Goal: Information Seeking & Learning: Learn about a topic

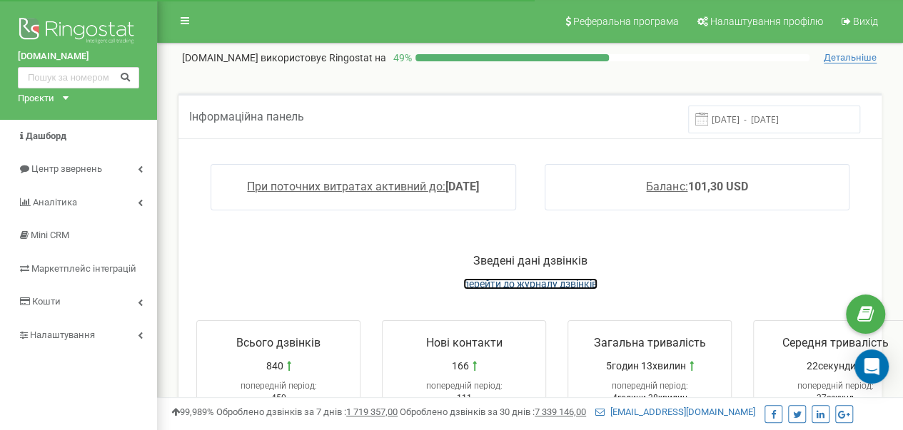
click at [537, 279] on span "перейти до журналу дзвінків" at bounding box center [530, 283] width 134 height 11
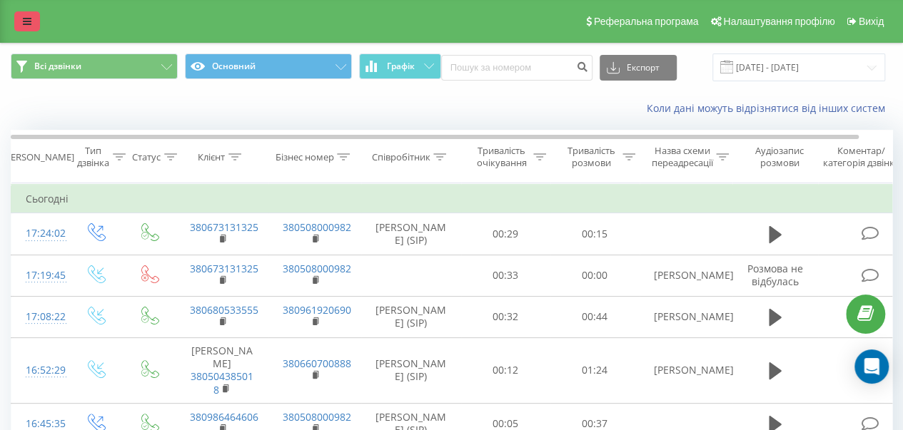
click at [29, 21] on icon at bounding box center [27, 21] width 9 height 10
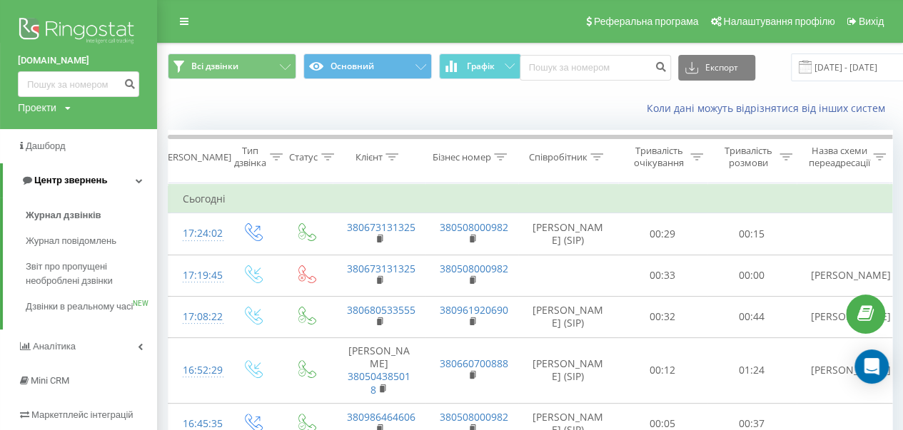
scroll to position [143, 0]
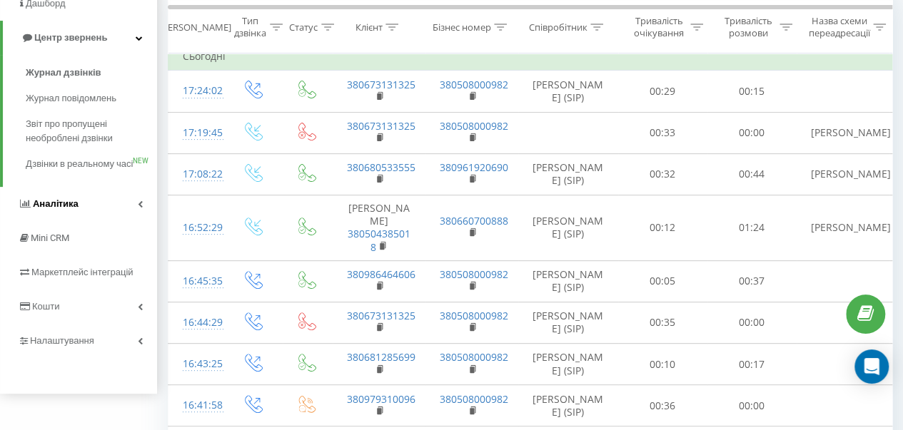
click at [74, 209] on span "Аналiтика" at bounding box center [56, 203] width 46 height 11
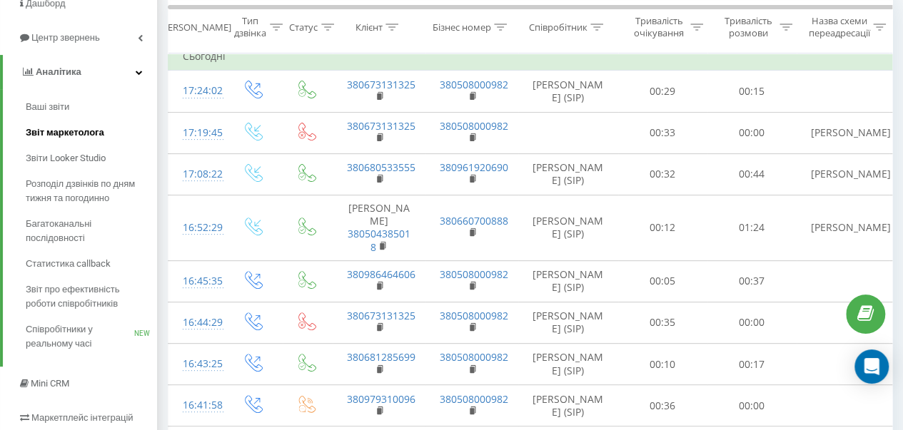
click at [66, 133] on span "Звіт маркетолога" at bounding box center [65, 133] width 79 height 14
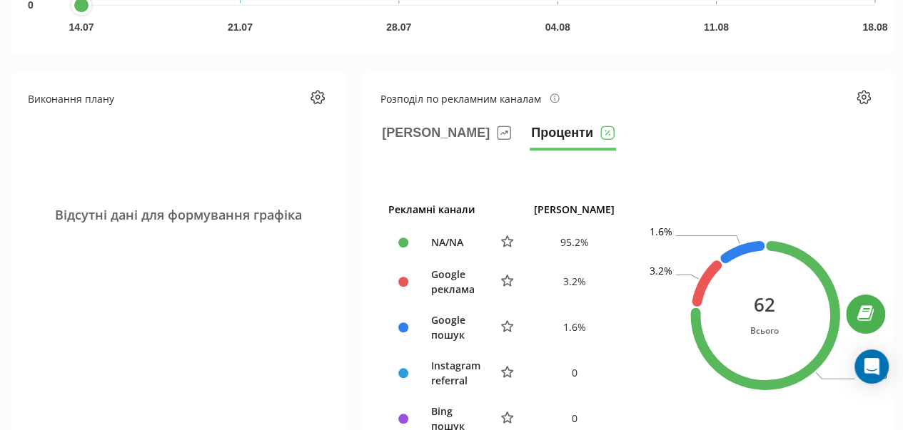
scroll to position [571, 0]
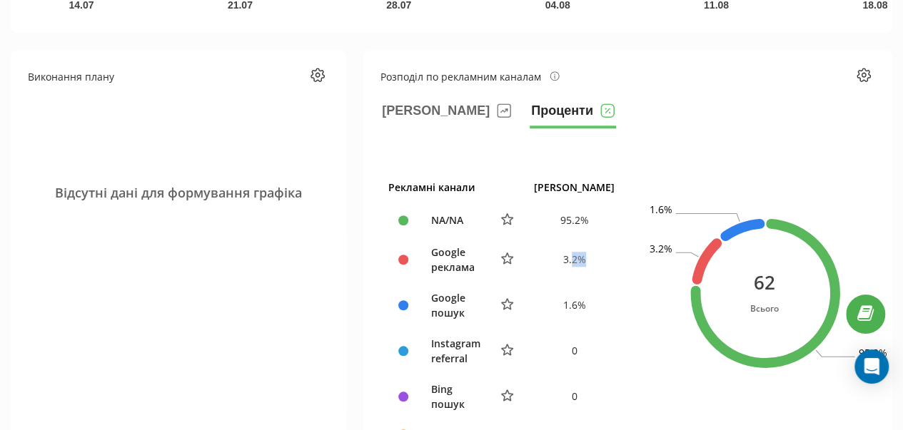
drag, startPoint x: 587, startPoint y: 255, endPoint x: 604, endPoint y: 252, distance: 17.4
click at [604, 252] on td "3.2 %" at bounding box center [574, 260] width 96 height 46
click at [625, 272] on div "Рекламні канали Ліди NA/NA 95.2 % Google реклама 3.2 % Google пошук 1.6 % Insta…" at bounding box center [504, 311] width 248 height 280
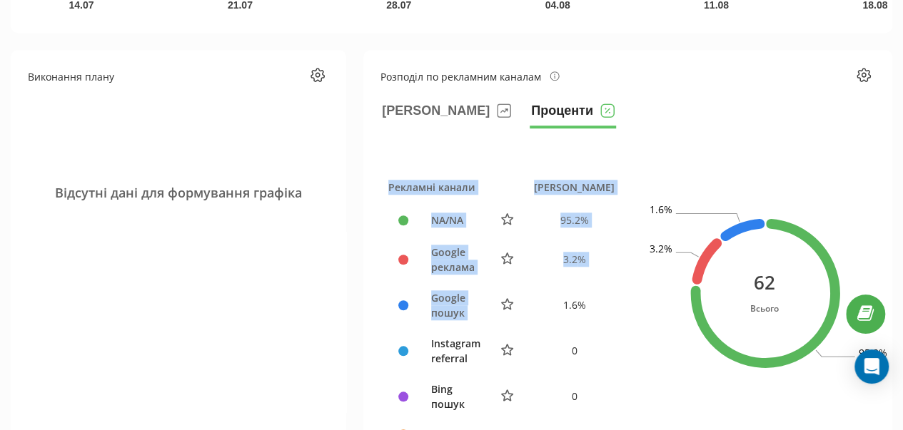
drag, startPoint x: 580, startPoint y: 289, endPoint x: 614, endPoint y: 286, distance: 33.7
click at [614, 286] on div "Рекламні канали Ліди NA/NA 95.2 % Google реклама 3.2 % Google пошук 1.6 % Insta…" at bounding box center [504, 311] width 248 height 280
click at [628, 287] on div "Рекламні канали Ліди NA/NA 95.2 % Google реклама 3.2 % Google пошук 1.6 % Insta…" at bounding box center [504, 311] width 248 height 280
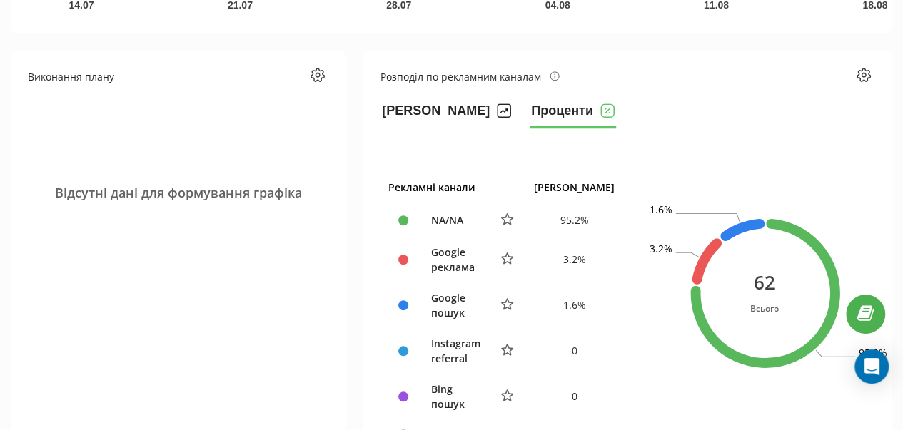
click at [418, 113] on button "Ліди" at bounding box center [446, 114] width 132 height 29
click at [530, 105] on button "Проценти" at bounding box center [573, 114] width 86 height 29
click at [419, 106] on button "Ліди" at bounding box center [446, 114] width 132 height 29
click at [530, 104] on button "Проценти" at bounding box center [573, 114] width 86 height 29
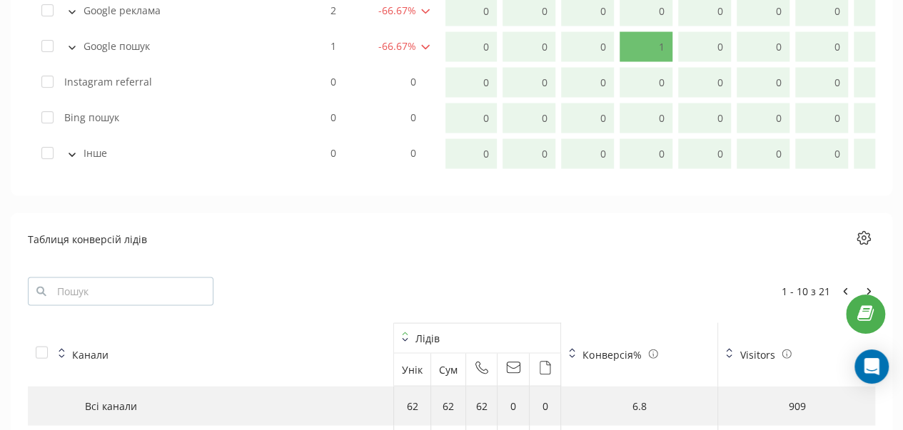
scroll to position [1499, 0]
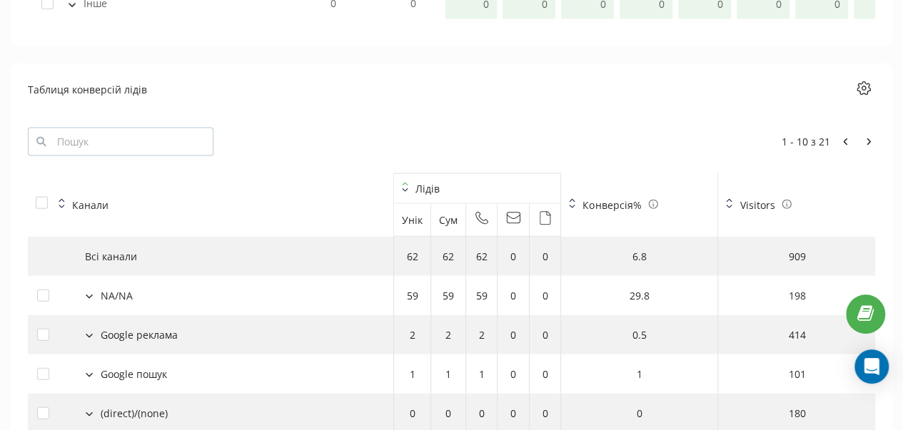
click at [787, 204] on icon at bounding box center [787, 205] width 1 height 2
click at [857, 205] on th "Visitors" at bounding box center [796, 205] width 157 height 64
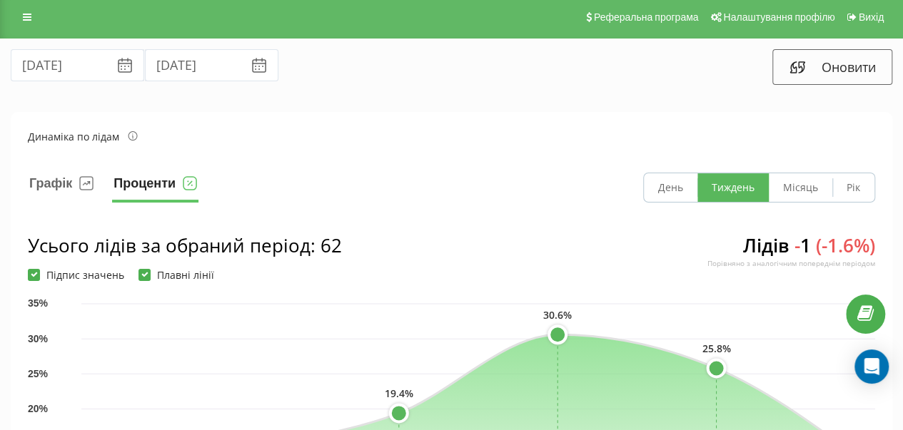
scroll to position [0, 0]
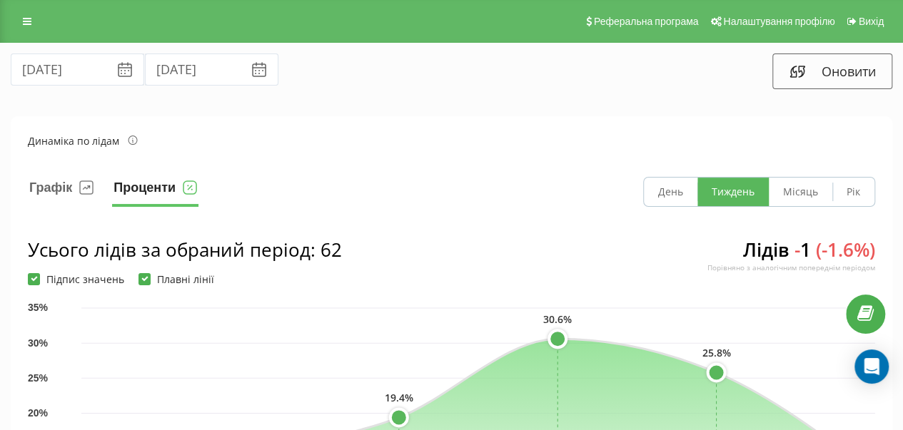
click at [116, 68] on icon at bounding box center [124, 69] width 17 height 17
click at [90, 69] on input "19.07.2025" at bounding box center [77, 70] width 133 height 32
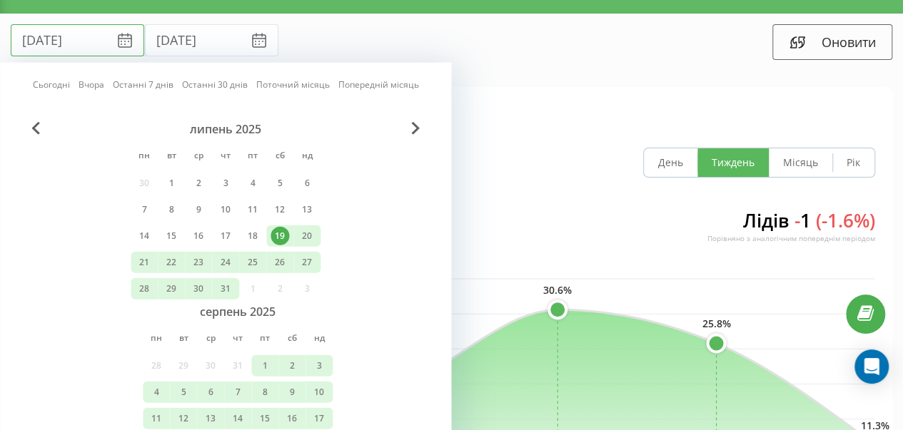
scroll to position [71, 0]
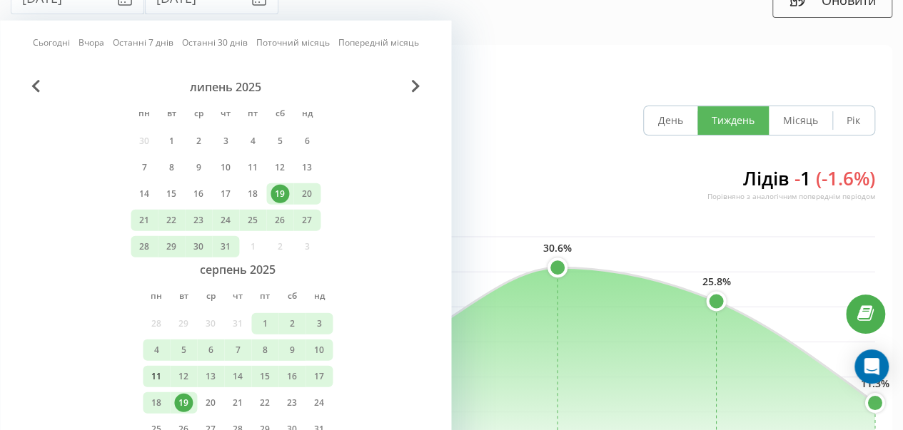
click at [155, 368] on div "11" at bounding box center [156, 377] width 19 height 19
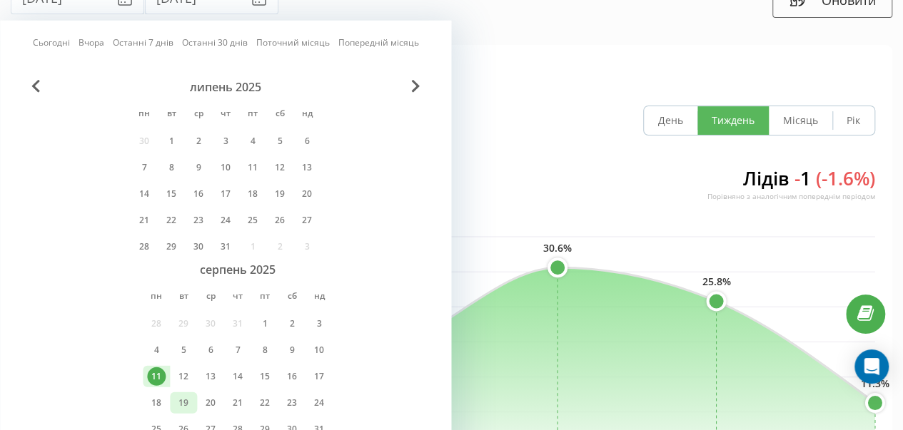
click at [181, 395] on div "19" at bounding box center [183, 403] width 19 height 19
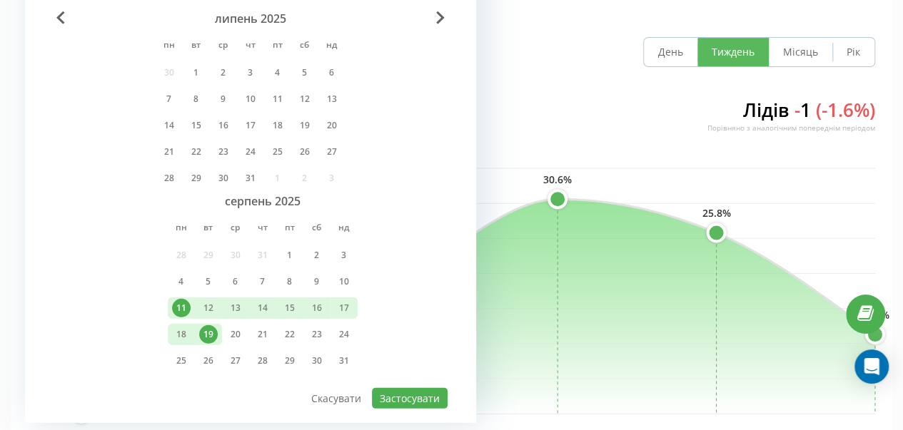
scroll to position [214, 0]
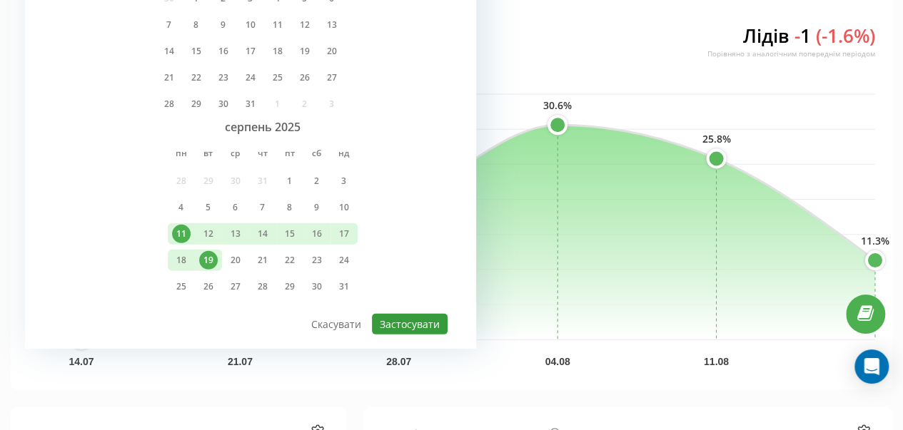
click at [393, 318] on button "Застосувати" at bounding box center [410, 324] width 76 height 21
type input "11.08.2025"
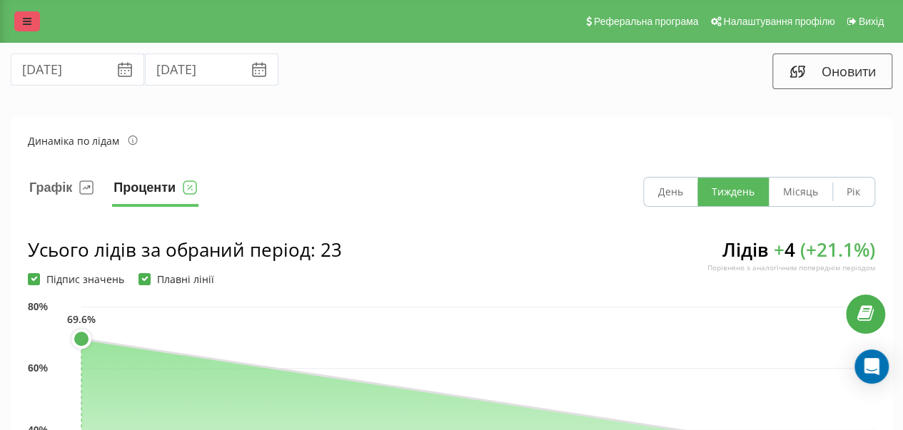
click at [29, 23] on icon at bounding box center [27, 21] width 9 height 10
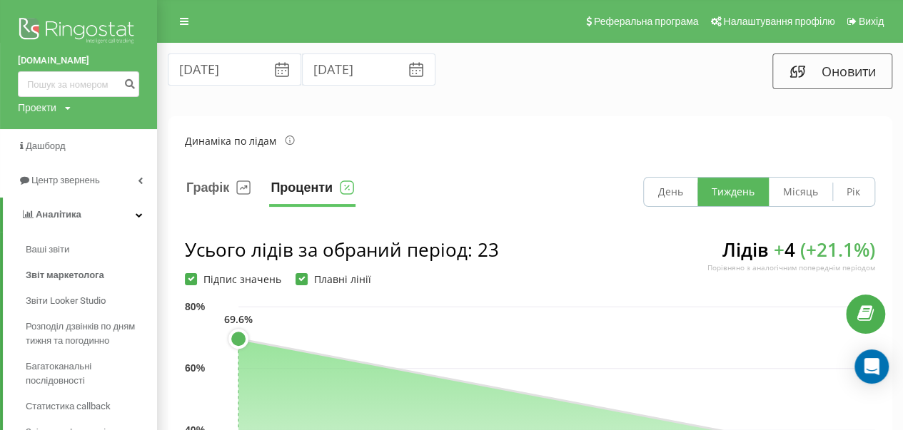
click at [91, 33] on img at bounding box center [78, 32] width 121 height 36
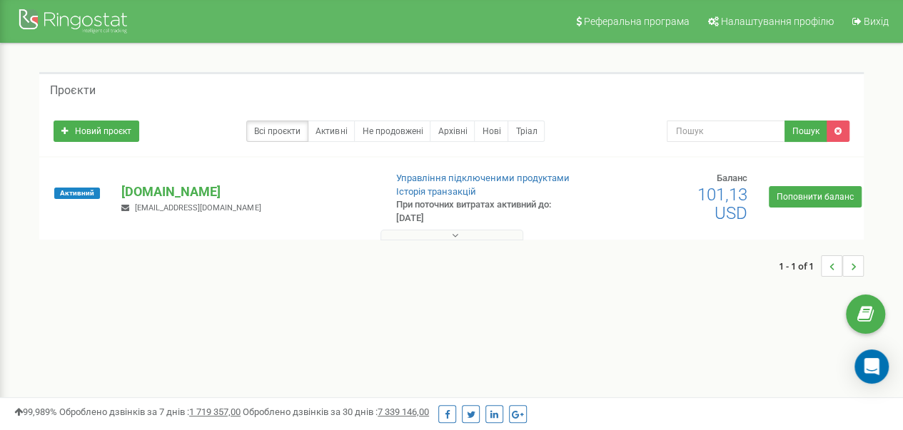
click at [440, 231] on button at bounding box center [451, 235] width 143 height 11
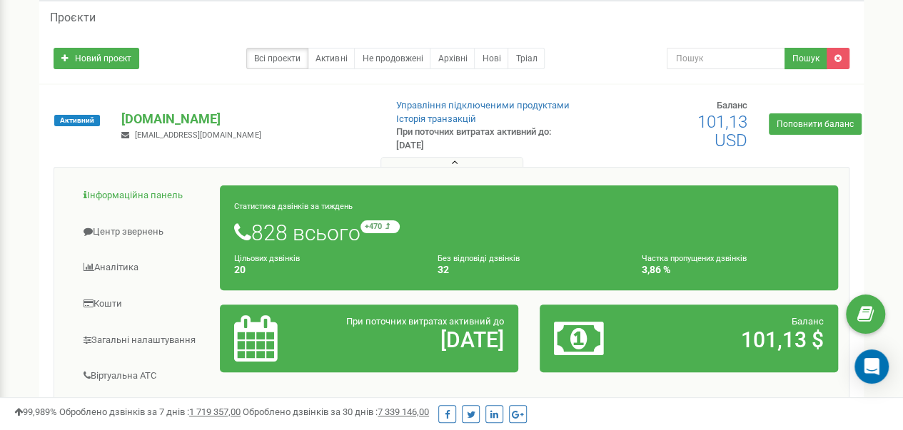
scroll to position [143, 0]
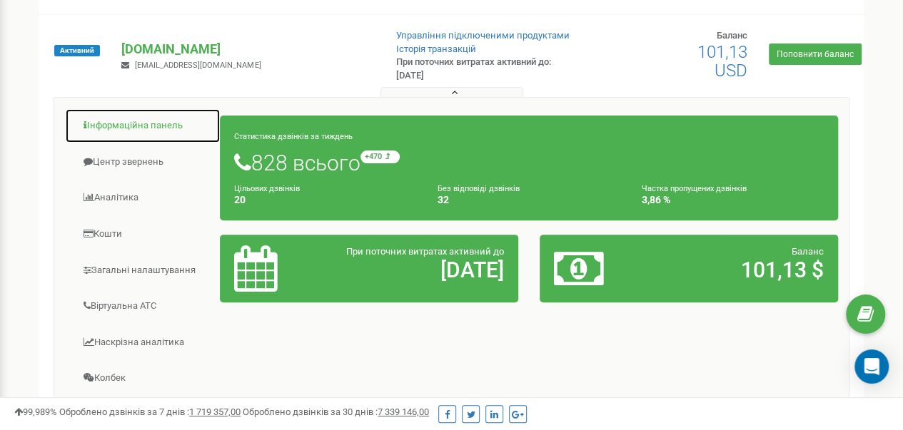
click at [142, 130] on link "Інформаційна панель" at bounding box center [143, 126] width 156 height 35
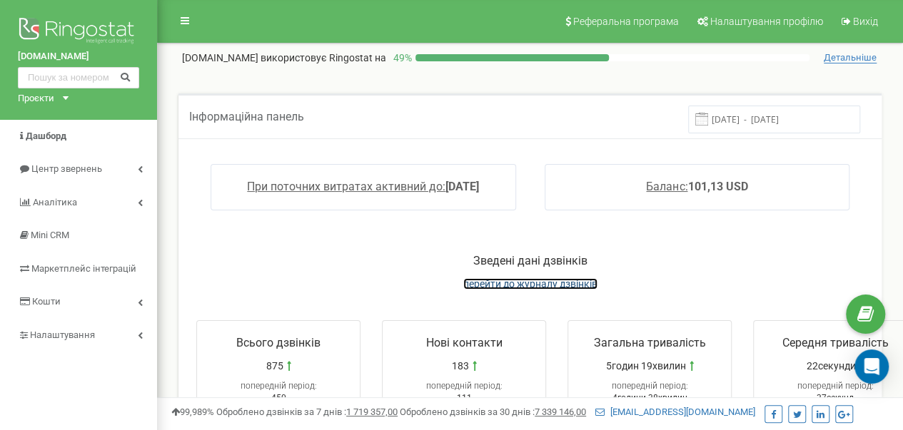
click at [538, 279] on span "перейти до журналу дзвінків" at bounding box center [530, 283] width 134 height 11
